Goal: Answer question/provide support

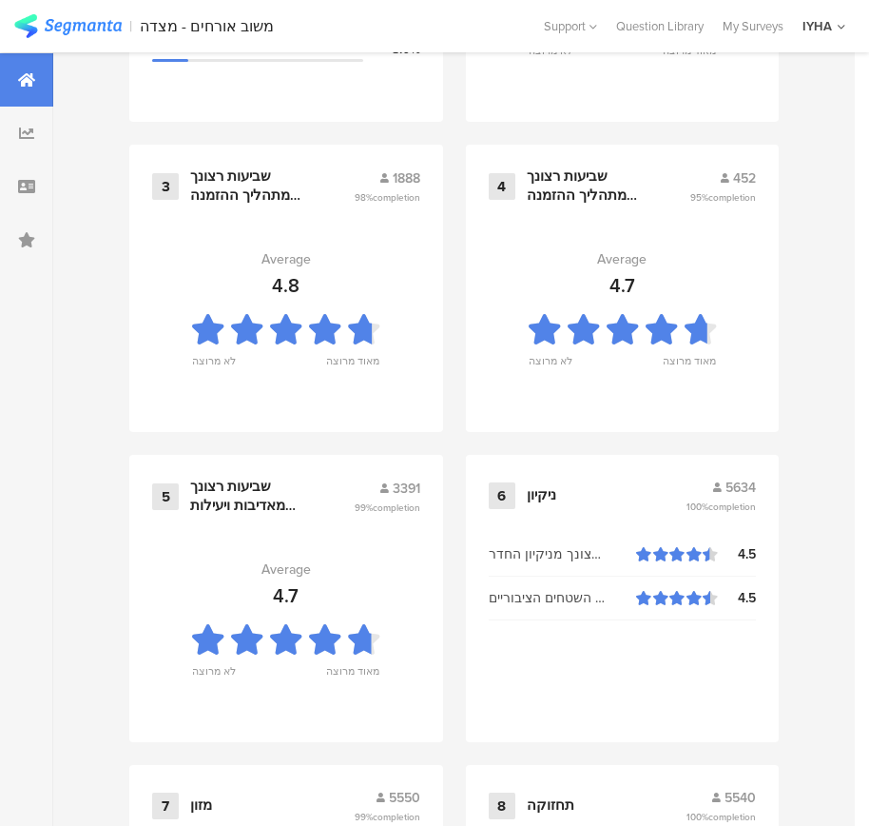
scroll to position [2040, 0]
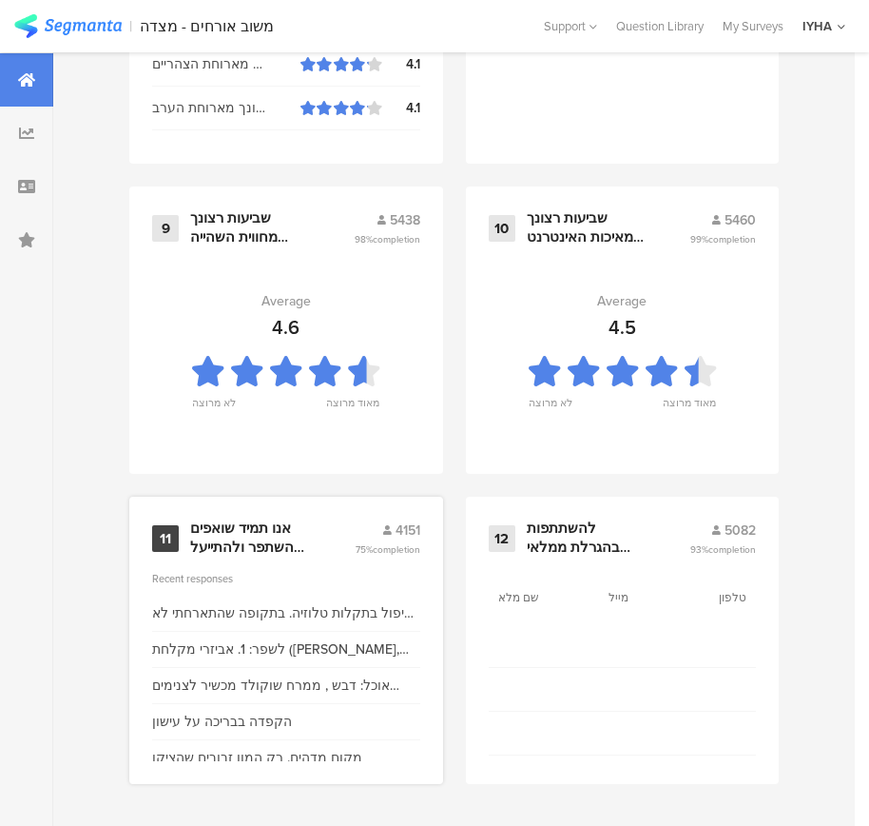
click at [289, 554] on div "אנו תמיד שואפים להשתפר ולהתייעל ודעתך חשובה לנו" at bounding box center [249, 537] width 119 height 37
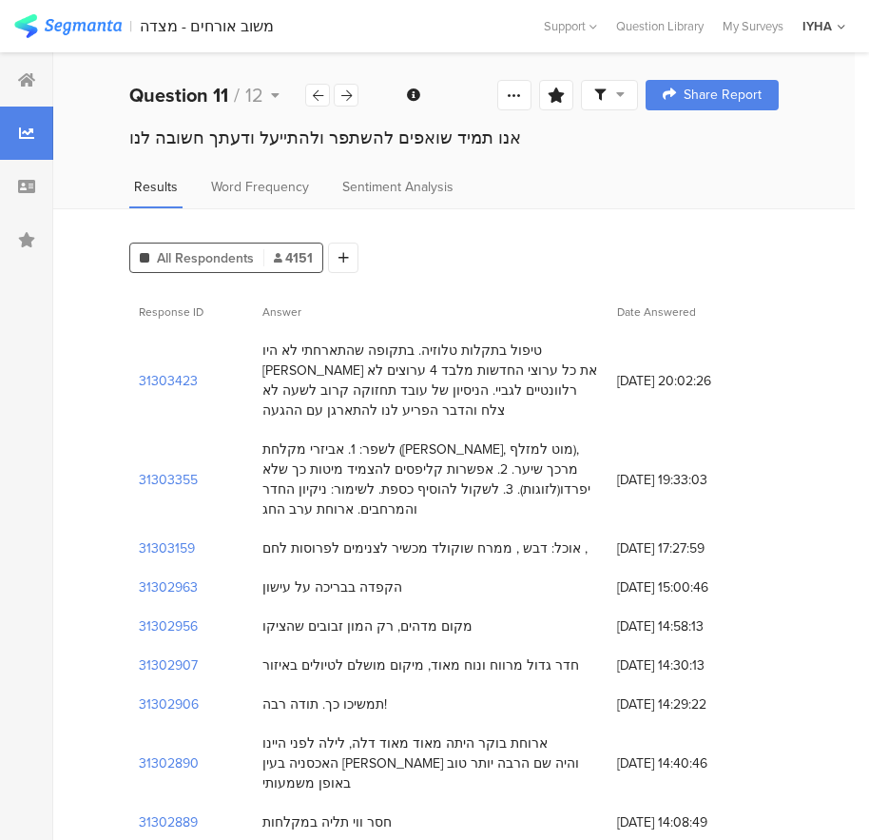
drag, startPoint x: 555, startPoint y: 354, endPoint x: 214, endPoint y: 401, distance: 344.8
click at [214, 401] on div "31303423 טיפול בתקלות טלוזיה. בתקופה שהתארחתי לא היו [PERSON_NAME] את כל ערוצי …" at bounding box center [454, 380] width 650 height 99
click at [268, 399] on div "טיפול בתקלות טלוזיה. בתקופה שהתארחתי לא היו [PERSON_NAME] את כל ערוצי החדשות מל…" at bounding box center [431, 381] width 336 height 80
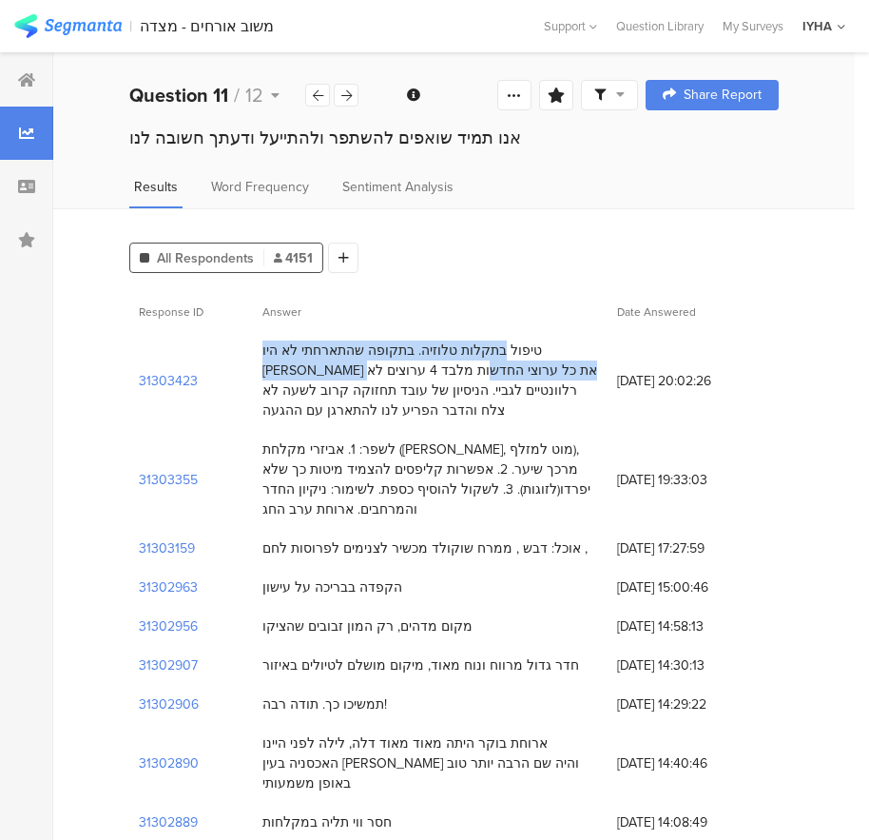
drag, startPoint x: 588, startPoint y: 353, endPoint x: 505, endPoint y: 373, distance: 85.1
click at [505, 373] on div "טיפול בתקלות טלוזיה. בתקופה שהתארחתי לא היו [PERSON_NAME] את כל ערוצי החדשות מל…" at bounding box center [431, 381] width 336 height 80
click at [493, 375] on div "טיפול בתקלות טלוזיה. בתקופה שהתארחתי לא היו [PERSON_NAME] את כל ערוצי החדשות מל…" at bounding box center [431, 381] width 336 height 80
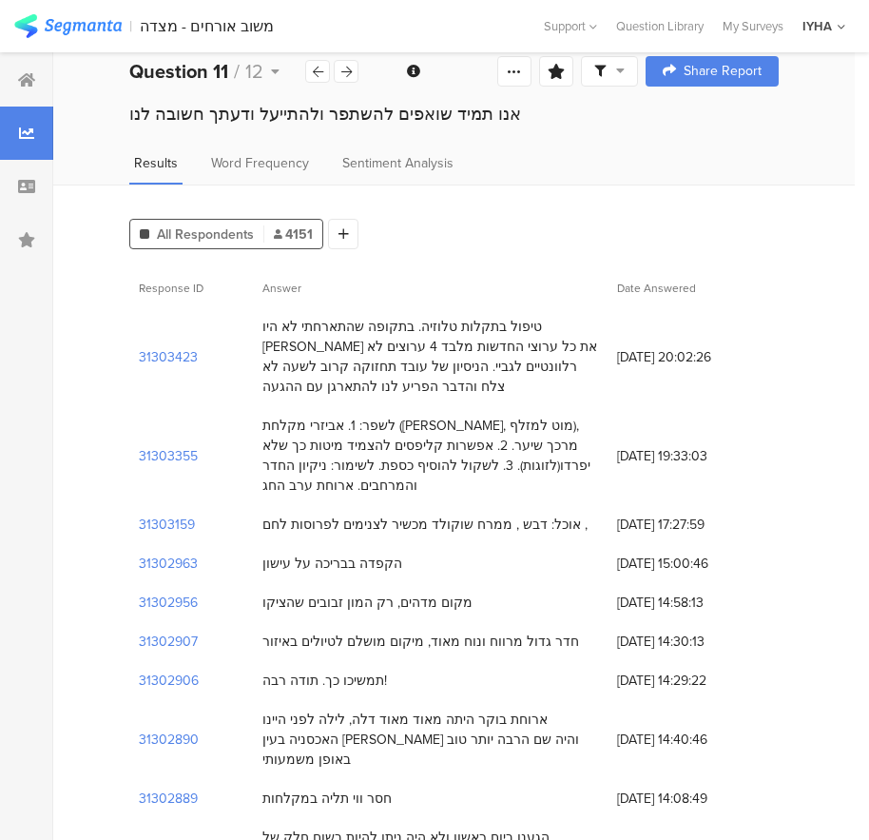
scroll to position [71, 0]
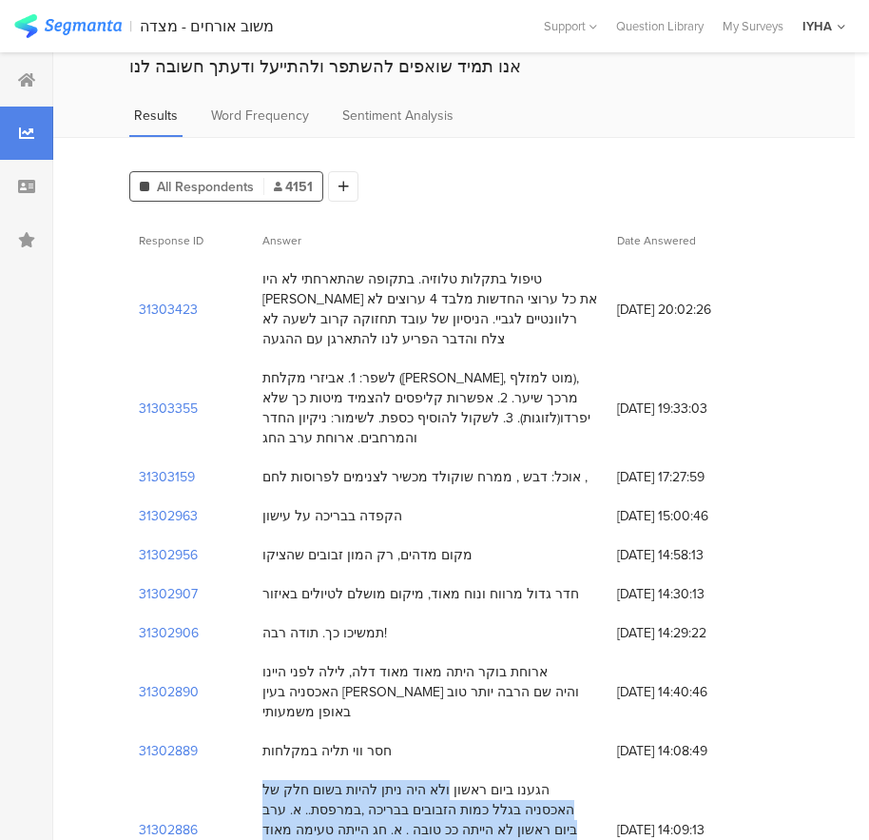
drag, startPoint x: 534, startPoint y: 731, endPoint x: 347, endPoint y: 766, distance: 189.5
click at [347, 780] on div "הגענו ביום ראשון ולא היה ניתן להיות בשום חלק של האכסניה בגלל כמות הזבובים בבריכ…" at bounding box center [431, 830] width 336 height 100
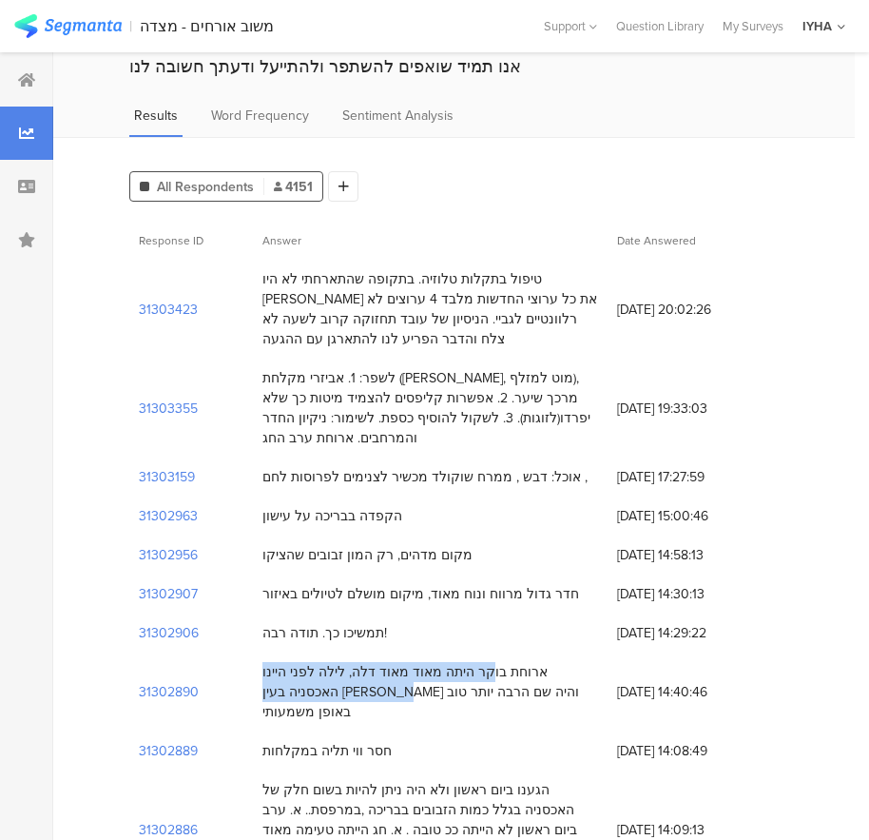
drag, startPoint x: 574, startPoint y: 617, endPoint x: 260, endPoint y: 643, distance: 315.9
click at [260, 652] on div "ארוחת בוקר היתה מאוד מאוד דלה, לילה לפני היינו האכסניה בעין [PERSON_NAME] והיה …" at bounding box center [430, 691] width 355 height 79
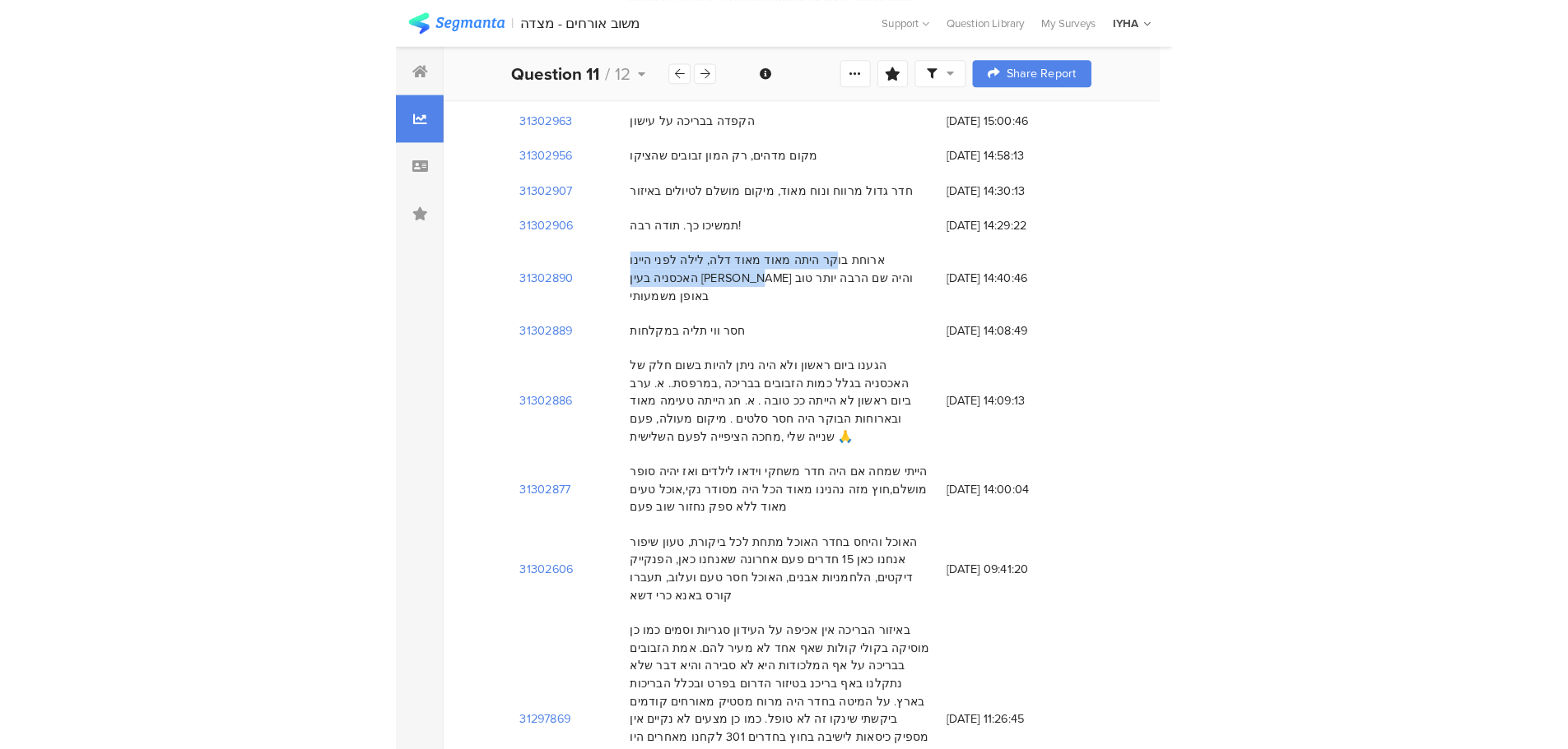
scroll to position [412, 0]
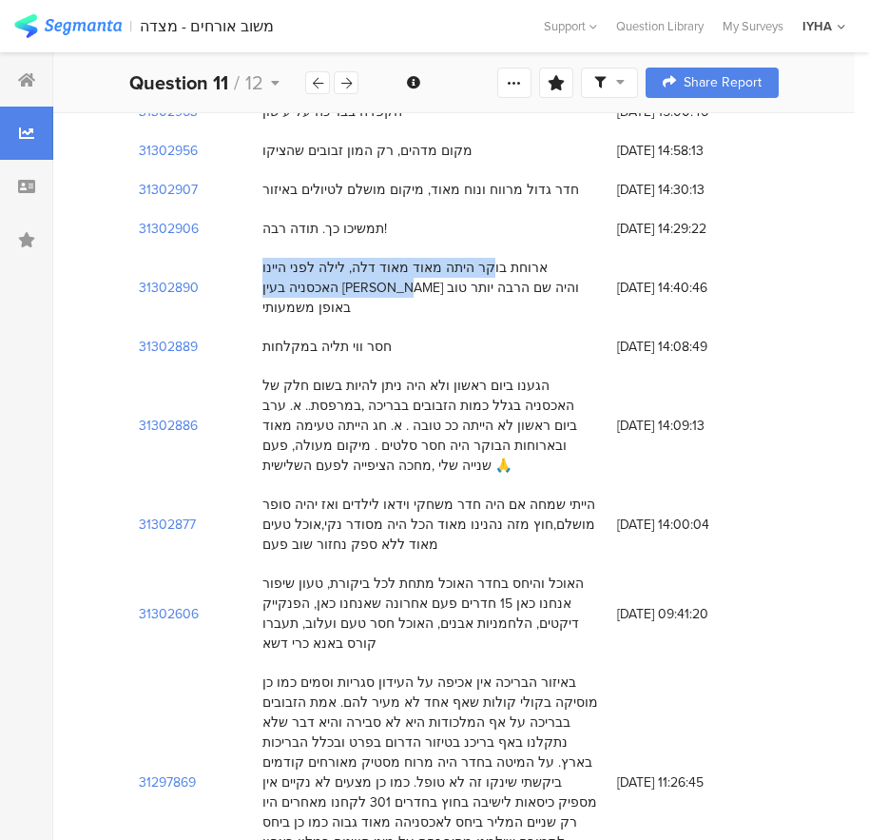
drag, startPoint x: 628, startPoint y: 323, endPoint x: 269, endPoint y: 403, distance: 367.4
click at [269, 403] on div "31302886 הגענו ביום ראשון ולא היה ניתן להיות בשום חלק של האכסניה בגלל כמות הזבו…" at bounding box center [454, 425] width 650 height 119
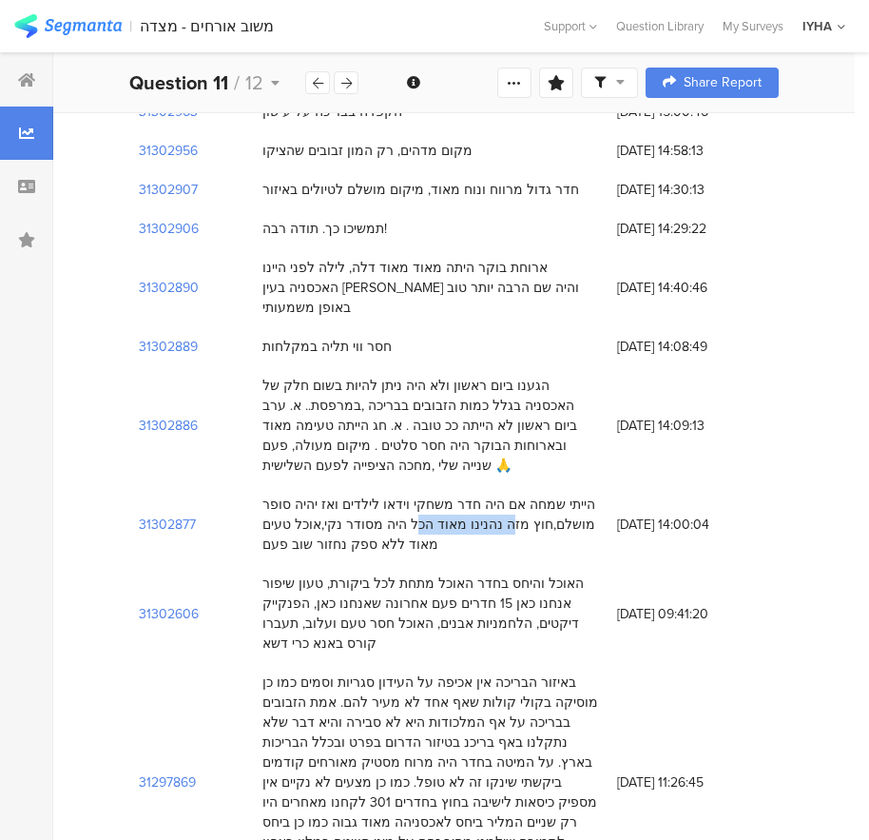
drag, startPoint x: 564, startPoint y: 437, endPoint x: 480, endPoint y: 435, distance: 83.7
click at [480, 495] on div "הייתי שמחה אם היה חדר משחקי וידאו לילדים ואז יהיה סופר מושלם,חוץ מזה נהנינו מאו…" at bounding box center [431, 525] width 336 height 60
drag, startPoint x: 602, startPoint y: 498, endPoint x: 244, endPoint y: 550, distance: 361.3
click at [250, 564] on div "31302606 האוכל והיחס בחדר האוכל מתחת לכל ביקורת, טעון שיפור אנחנו כאן 15 חדרים …" at bounding box center [454, 613] width 650 height 99
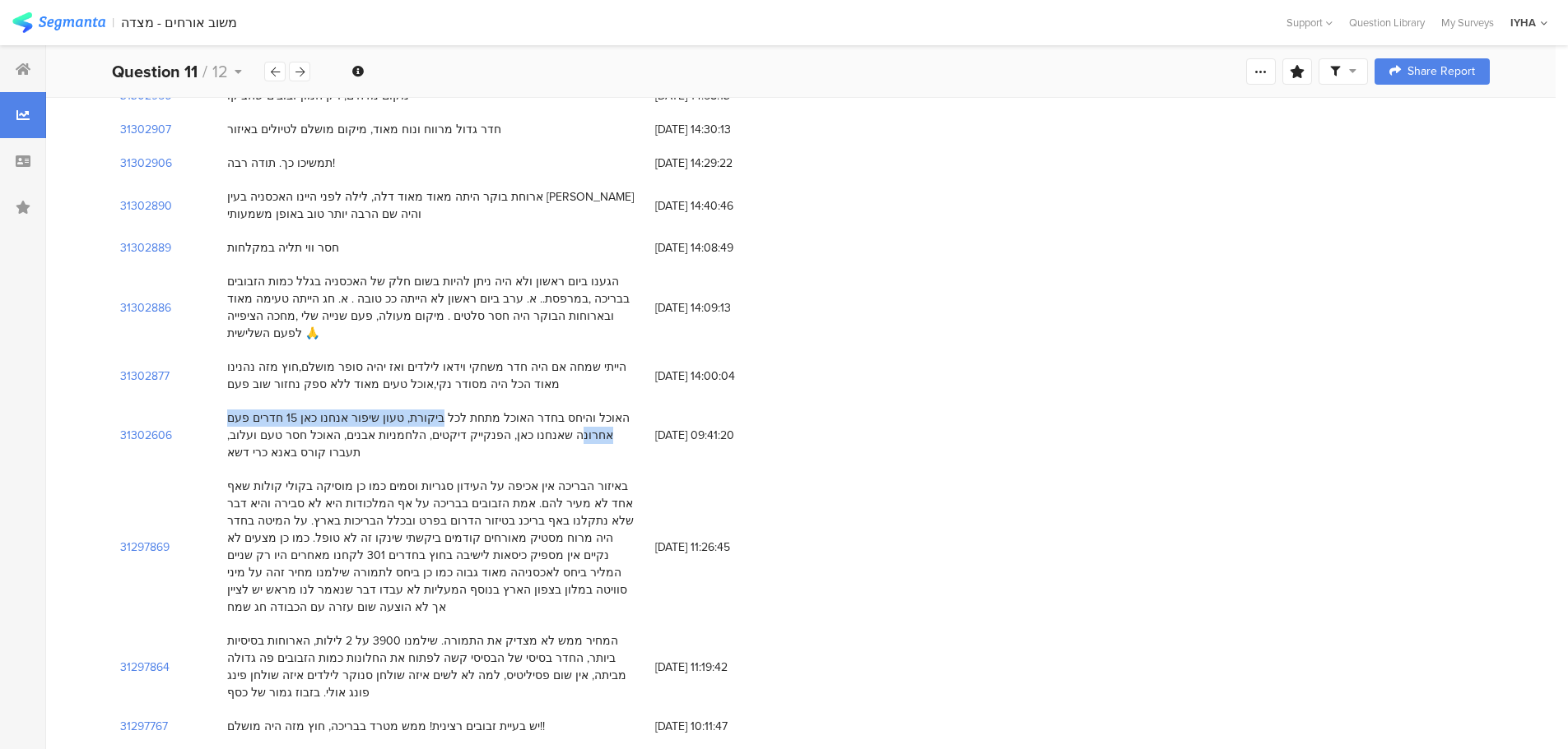
drag, startPoint x: 485, startPoint y: 401, endPoint x: 248, endPoint y: 395, distance: 237.1
click at [260, 410] on div "האוכל והיחס בחדר האוכל מתחת לכל ביקורת, טעון שיפור אנחנו כאן 15 חדרים פעם אחרונ…" at bounding box center [434, 436] width 412 height 52
drag, startPoint x: 248, startPoint y: 395, endPoint x: 394, endPoint y: 400, distance: 146.1
click at [399, 410] on div "האוכל והיחס בחדר האוכל מתחת לכל ביקורת, טעון שיפור אנחנו כאן 15 חדרים פעם אחרונ…" at bounding box center [434, 436] width 412 height 52
click at [145, 427] on section "31302606" at bounding box center [146, 436] width 52 height 17
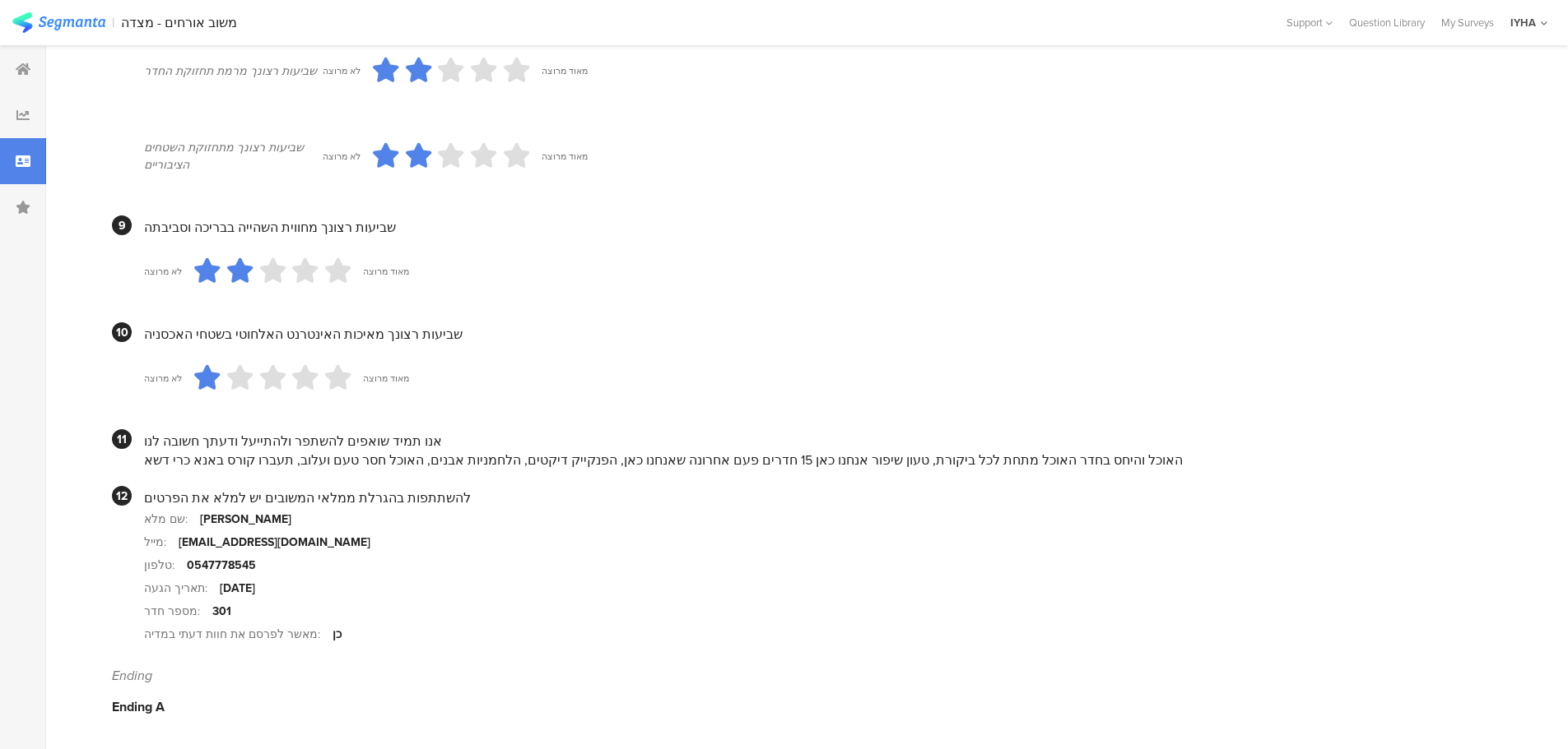
scroll to position [1404, 0]
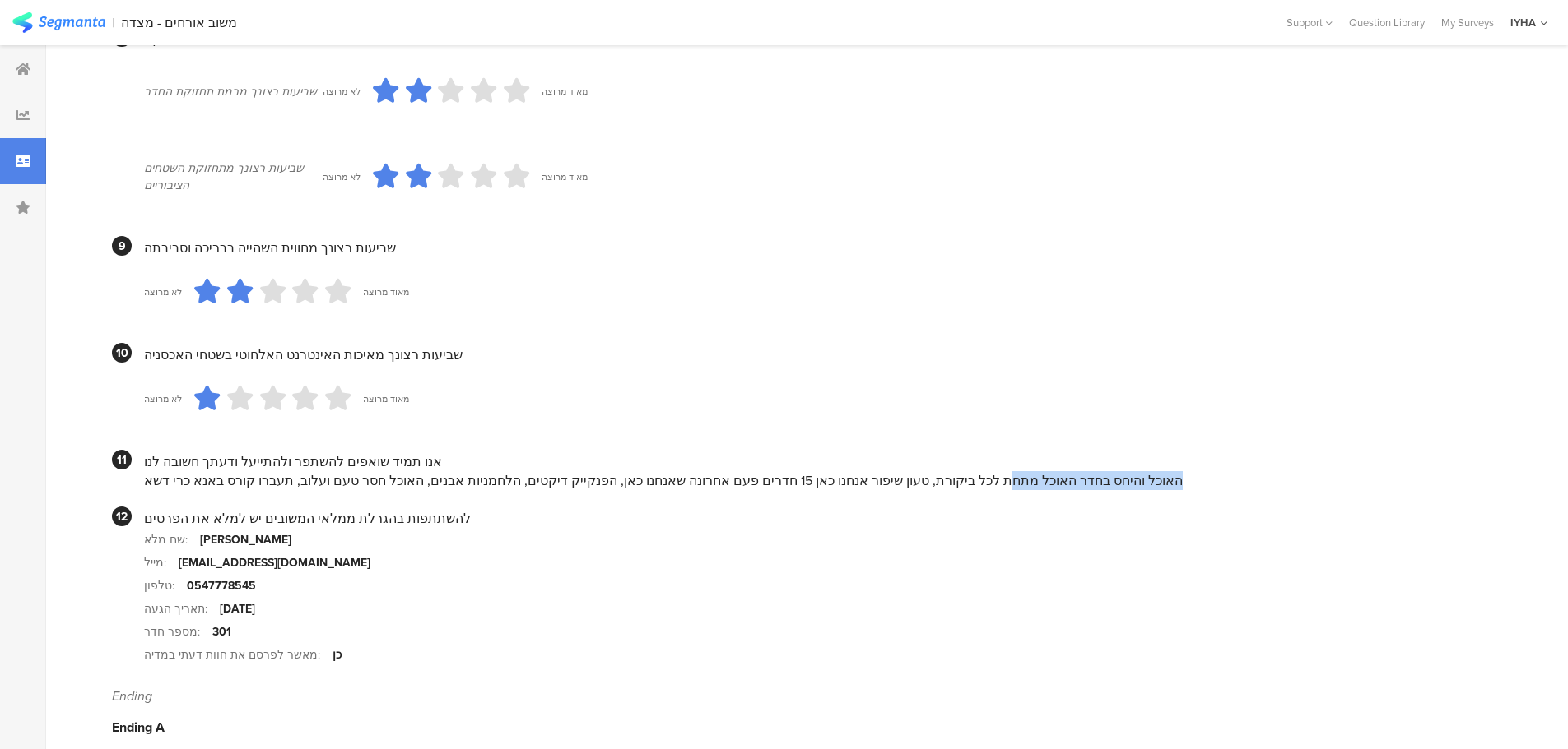
drag, startPoint x: 974, startPoint y: 473, endPoint x: 598, endPoint y: 464, distance: 376.1
click at [598, 464] on div "אנו תמיד שואפים להשתפר ולהתייעל ודעתך חשובה לנו האוכל והיחס בחדר האוכל מתחת לכל…" at bounding box center [816, 470] width 1346 height 41
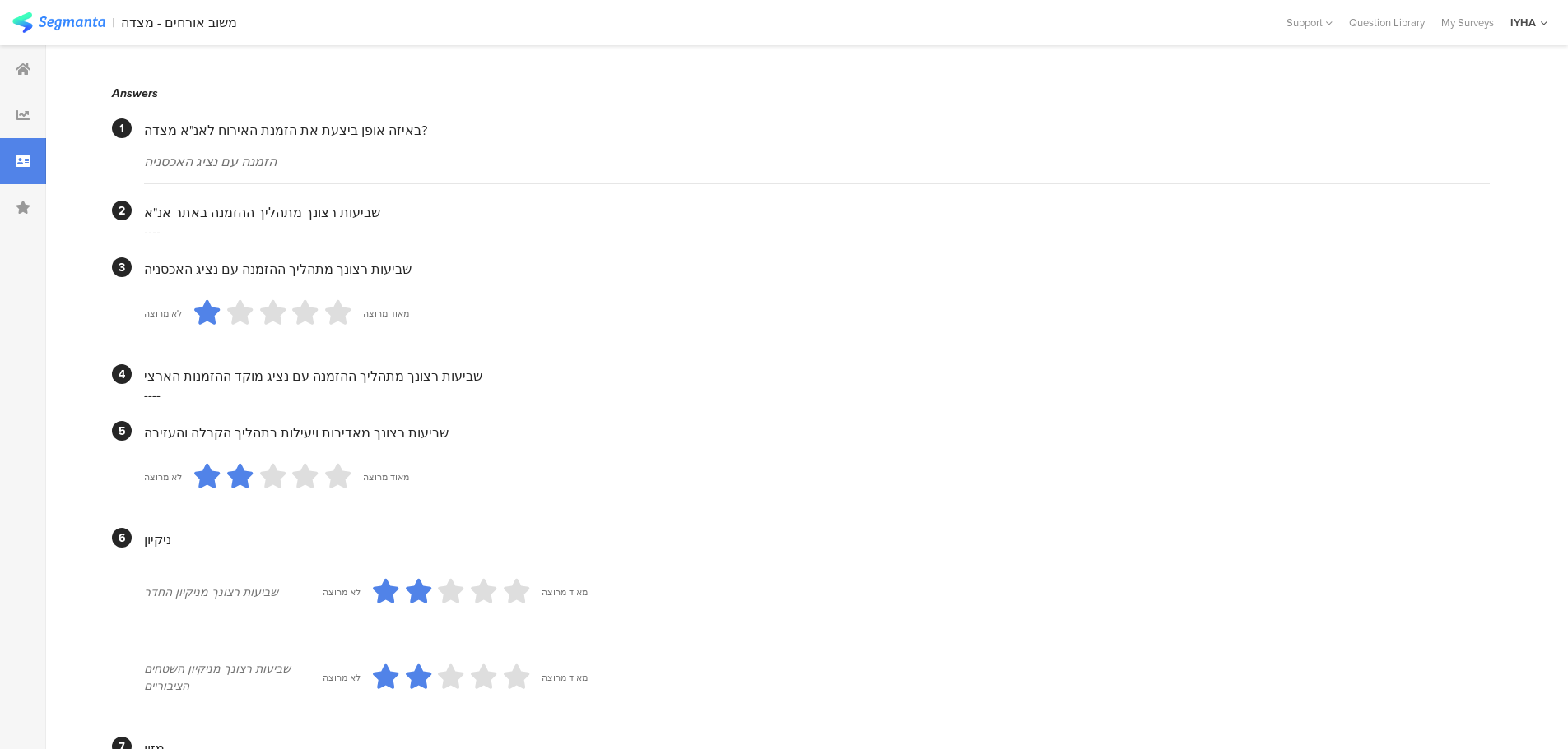
scroll to position [0, 0]
